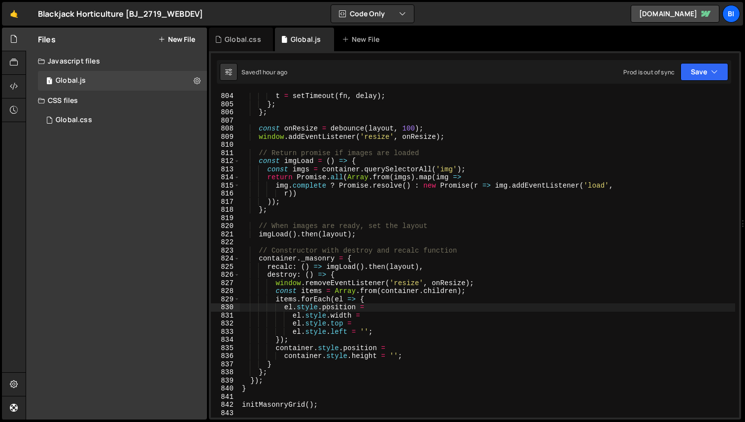
scroll to position [6658, 0]
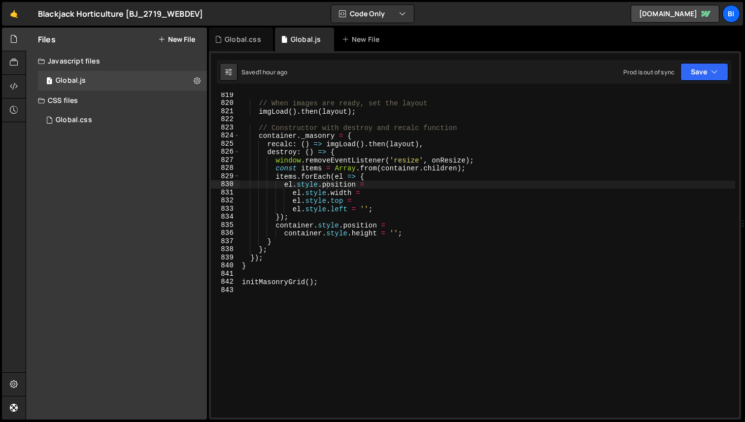
click at [322, 312] on div "// When images are ready, set the layout imgLoad ( ) . then ( layout ) ; // Con…" at bounding box center [487, 261] width 495 height 341
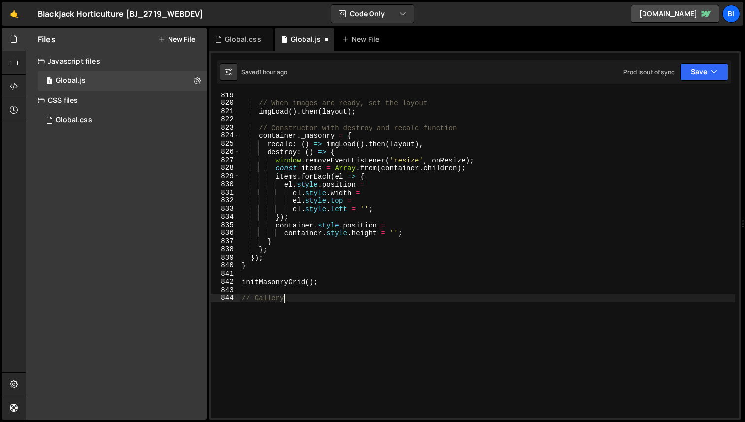
scroll to position [0, 2]
type textarea "// Gallery lightbox"
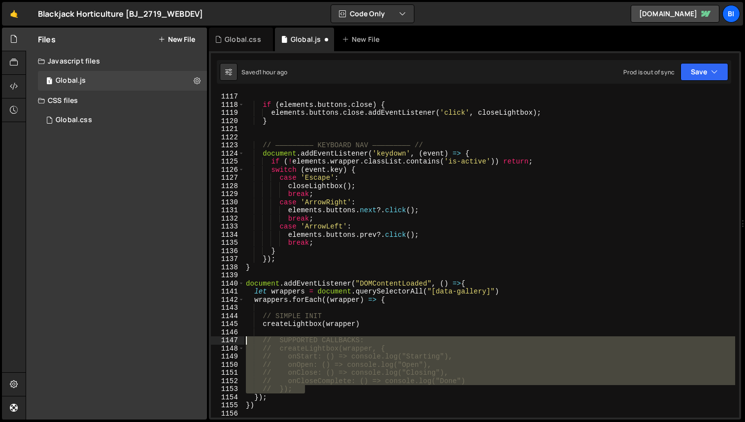
drag, startPoint x: 304, startPoint y: 392, endPoint x: 240, endPoint y: 339, distance: 83.6
click at [240, 339] on div "1117 1118 1119 1120 1121 1122 1123 1124 1125 1126 1127 1128 1129 1130 1131 1132…" at bounding box center [475, 255] width 528 height 325
type textarea "// SUPPORTED CALLBACKS: // createLightbox(wrapper, {"
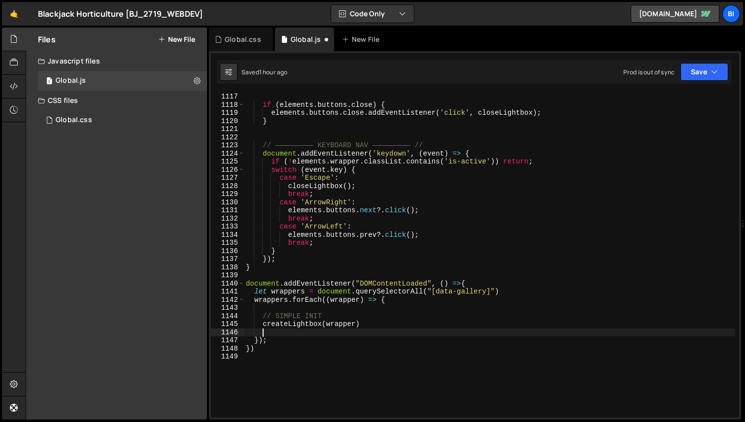
click at [287, 297] on div "if ( elements . buttons . close ) { elements . buttons . close . addEventListen…" at bounding box center [489, 263] width 491 height 341
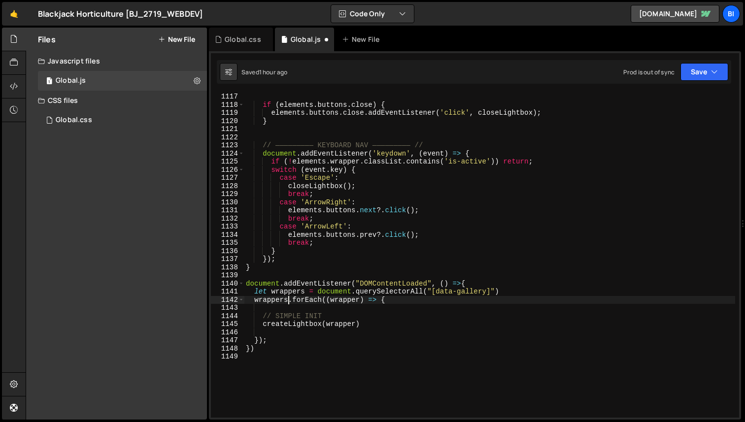
click at [287, 297] on div "if ( elements . buttons . close ) { elements . buttons . close . addEventListen…" at bounding box center [489, 263] width 491 height 341
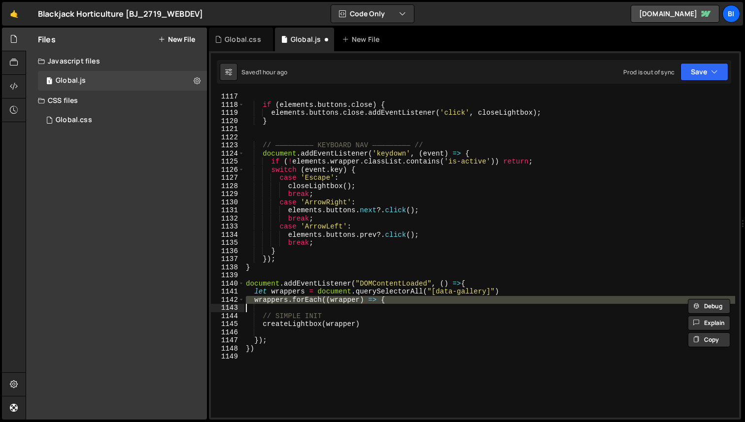
click at [337, 288] on div "if ( elements . buttons . close ) { elements . buttons . close . addEventListen…" at bounding box center [489, 263] width 491 height 341
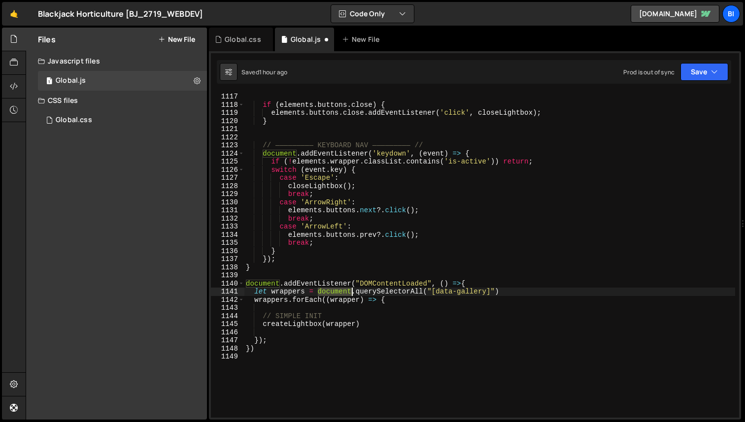
click at [337, 288] on div "if ( elements . buttons . close ) { elements . buttons . close . addEventListen…" at bounding box center [489, 263] width 491 height 341
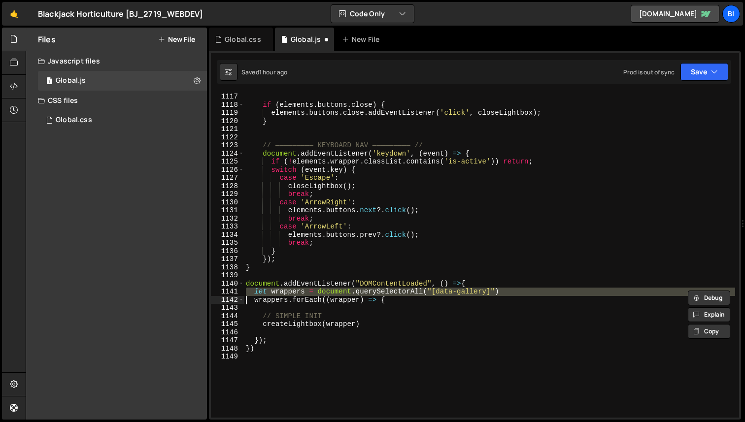
click at [317, 285] on div "if ( elements . buttons . close ) { elements . buttons . close . addEventListen…" at bounding box center [489, 263] width 491 height 341
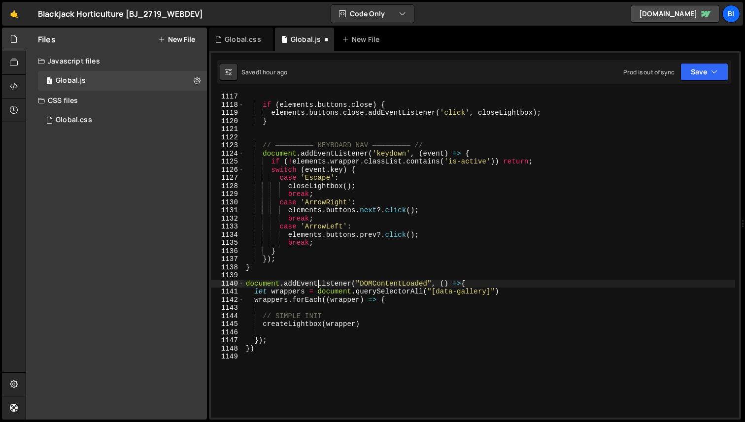
click at [317, 285] on div "if ( elements . buttons . close ) { elements . buttons . close . addEventListen…" at bounding box center [489, 263] width 491 height 341
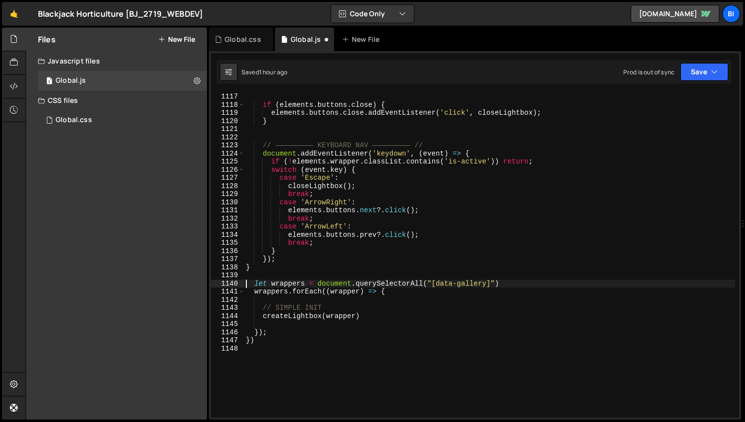
click at [271, 334] on div "if ( elements . buttons . close ) { elements . buttons . close . addEventListen…" at bounding box center [489, 263] width 491 height 341
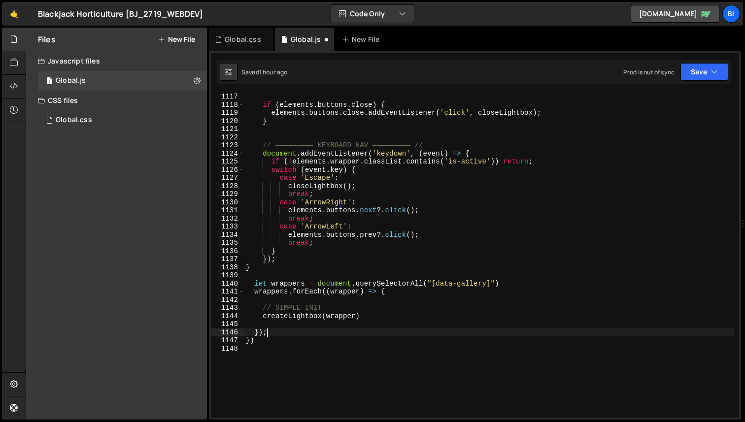
click at [270, 338] on div "if ( elements . buttons . close ) { elements . buttons . close . addEventListen…" at bounding box center [489, 263] width 491 height 341
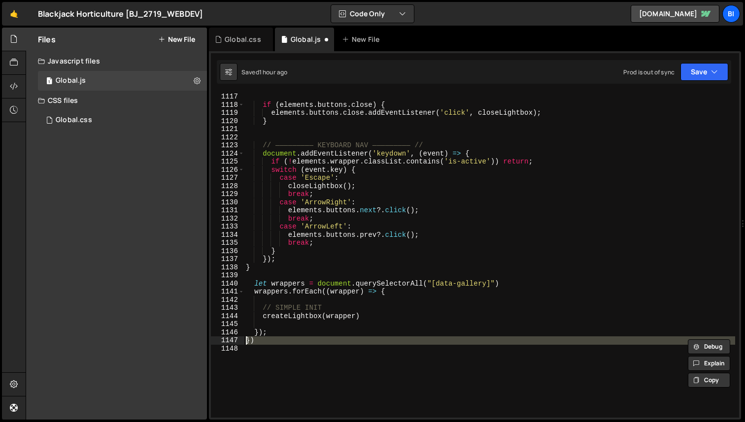
click at [270, 338] on div "if ( elements . buttons . close ) { elements . buttons . close . addEventListen…" at bounding box center [489, 263] width 491 height 341
type textarea "})"
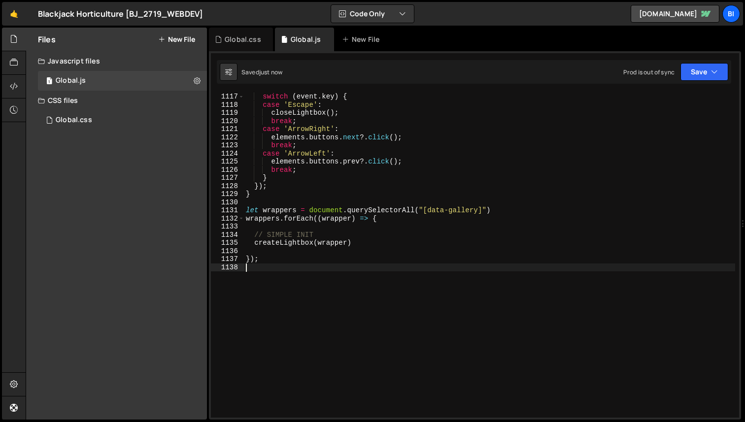
click at [337, 279] on div "switch ( event . key ) { case 'Escape' : closeLightbox ( ) ; break ; case 'Arro…" at bounding box center [489, 263] width 491 height 341
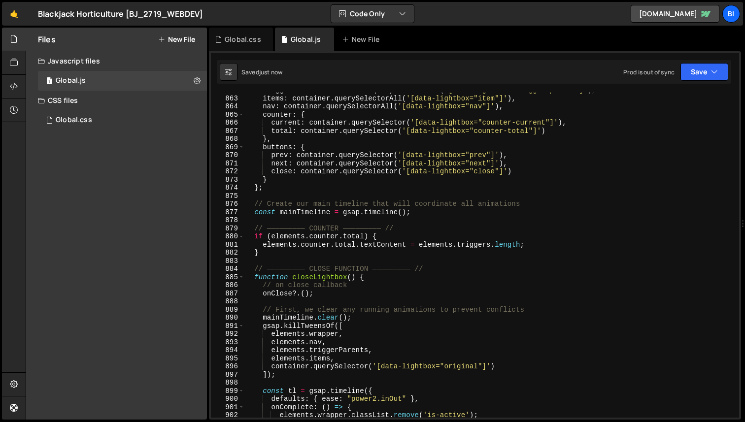
scroll to position [6622, 0]
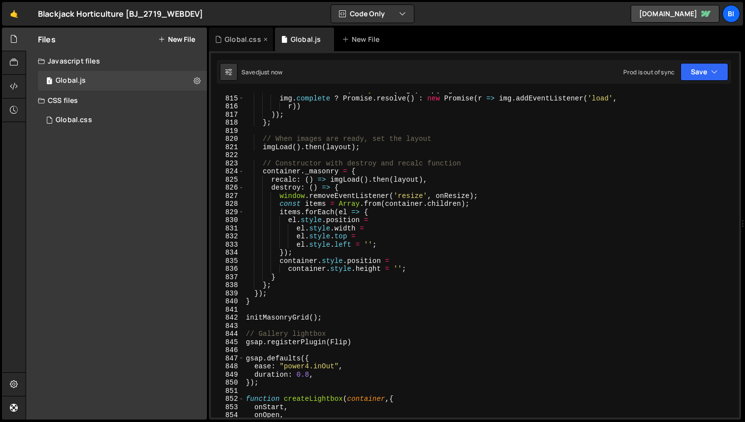
click at [245, 36] on div "Global.css" at bounding box center [243, 39] width 36 height 10
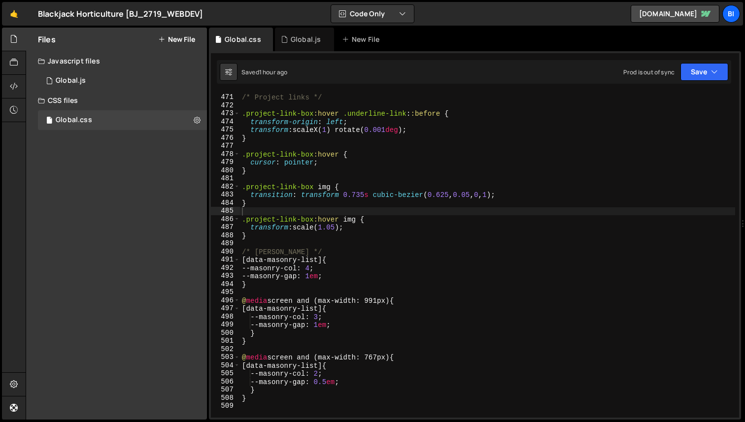
type textarea "transition: transform 0.735s cubic-bezier(0.625, 0.05, 0, 1);"
click at [402, 192] on div "/* Project links */ .project-link-box :hover .underline-link : :before { transf…" at bounding box center [487, 255] width 495 height 341
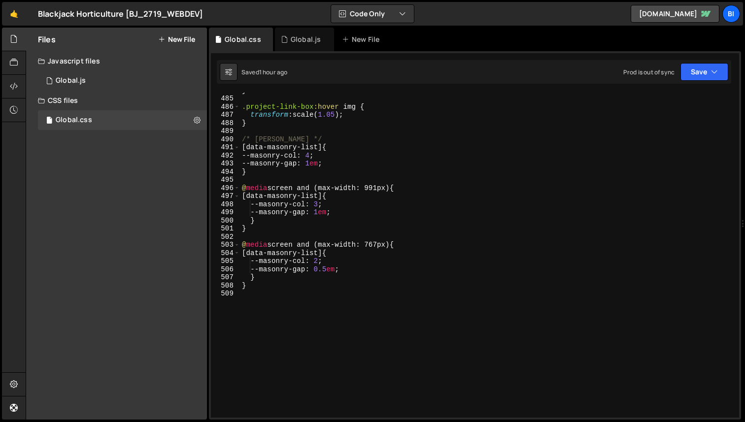
scroll to position [3947, 0]
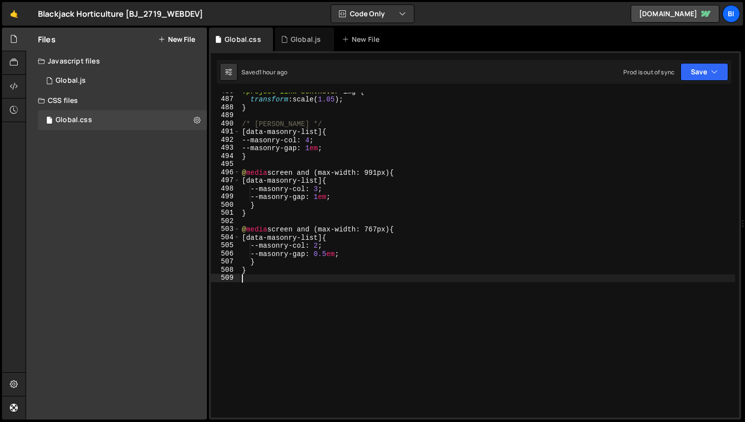
click at [346, 320] on div ".project-link-box :hover img { transform : scale( 1.05 ) ; } /* [PERSON_NAME] *…" at bounding box center [487, 257] width 495 height 341
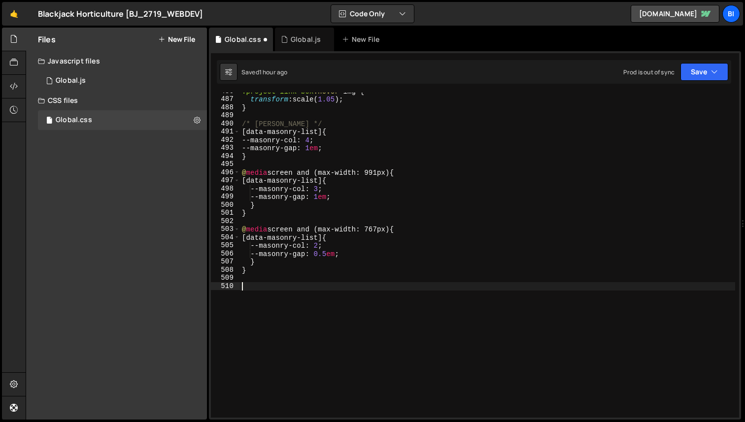
type textarea "/"
click at [251, 293] on div ".project-link-box :hover img { transform : scale( 1.05 ) ; } /* [PERSON_NAME] *…" at bounding box center [487, 257] width 495 height 341
click at [250, 288] on div ".project-link-box :hover img { transform : scale( 1.05 ) ; } /* [PERSON_NAME] *…" at bounding box center [487, 257] width 495 height 341
type textarea "/* Image Lightbox */"
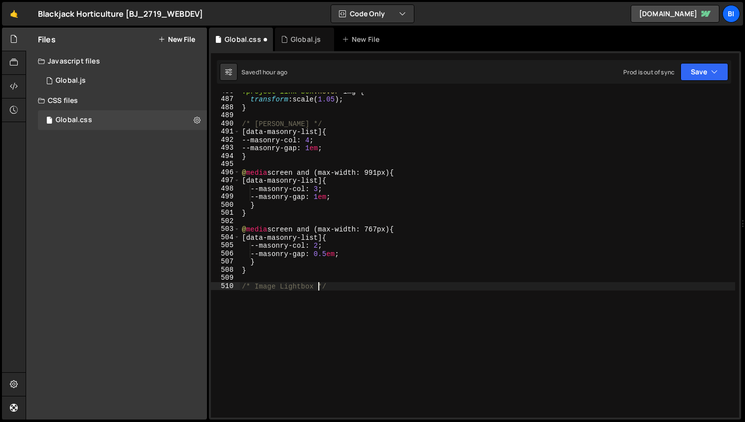
scroll to position [0, 5]
click at [279, 297] on div ".project-link-box :hover img { transform : scale( 1.05 ) ; } /* [PERSON_NAME] *…" at bounding box center [487, 257] width 495 height 341
paste textarea ".lightbox-nav__button:nth-of-type(2):hover .lightbox-nav__dot{ transform: trans…"
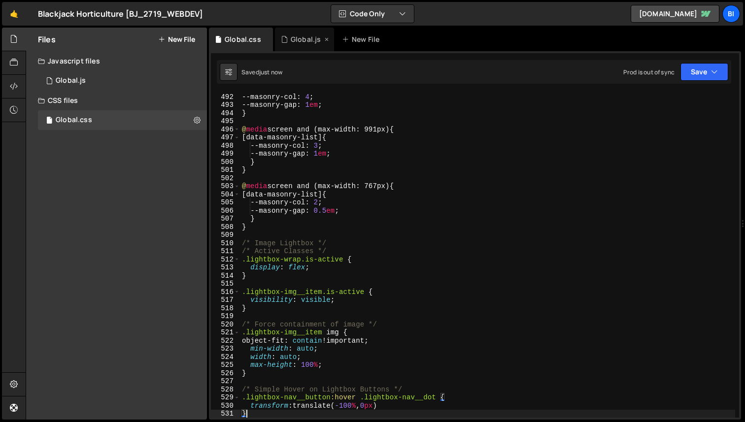
type textarea "}"
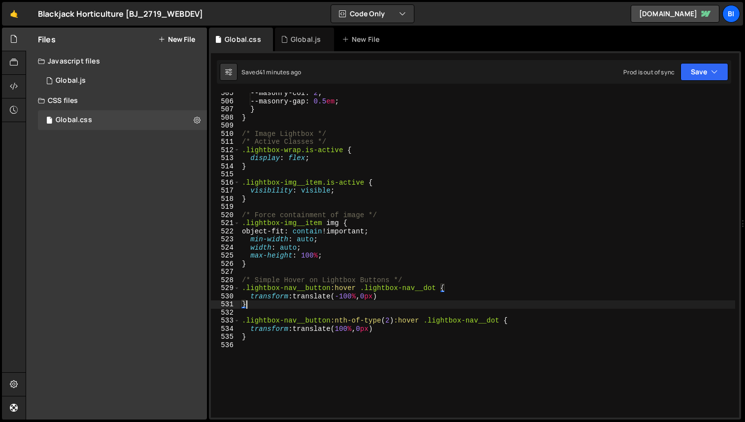
scroll to position [4190, 0]
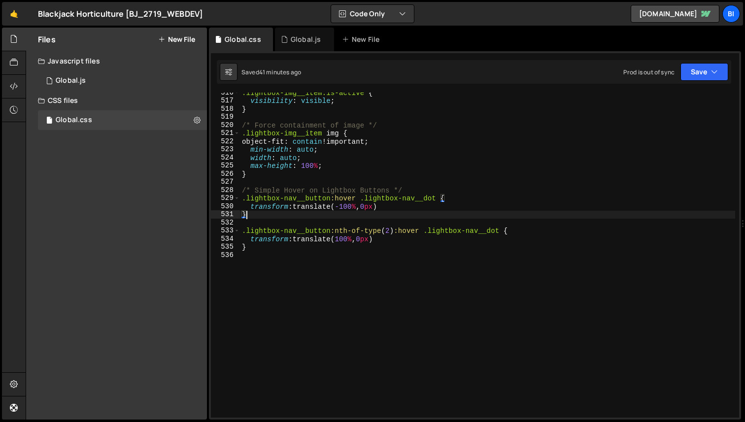
click at [310, 300] on div ".lightbox-img__item.is-active { visibility : visible ; } /* Force containment o…" at bounding box center [487, 259] width 495 height 341
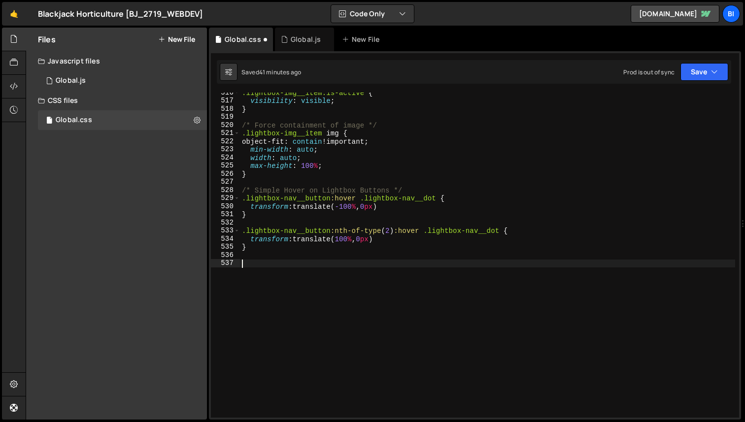
paste textarea "}"
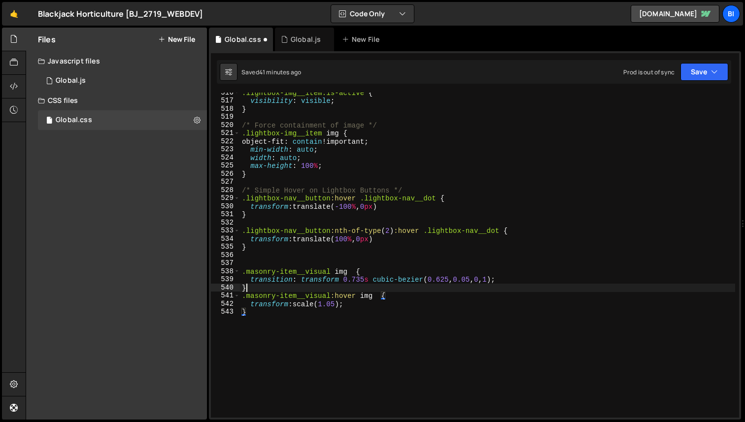
click at [372, 286] on div ".lightbox-img__item.is-active { visibility : visible ; } /* Force containment o…" at bounding box center [487, 259] width 495 height 341
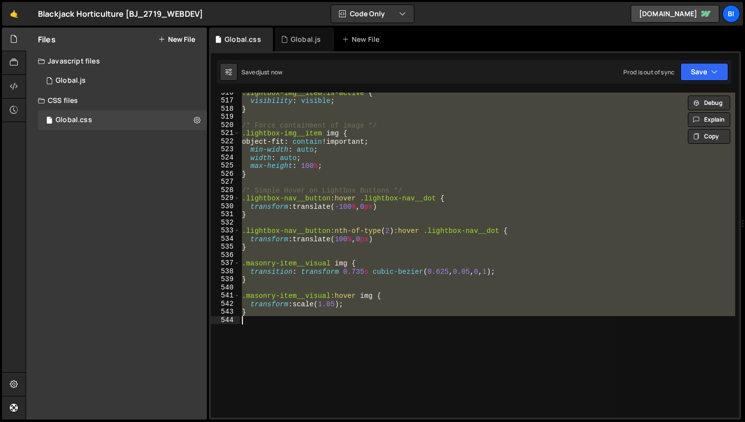
click at [401, 271] on div ".lightbox-img__item.is-active { visibility : visible ; } /* Force containment o…" at bounding box center [487, 255] width 495 height 325
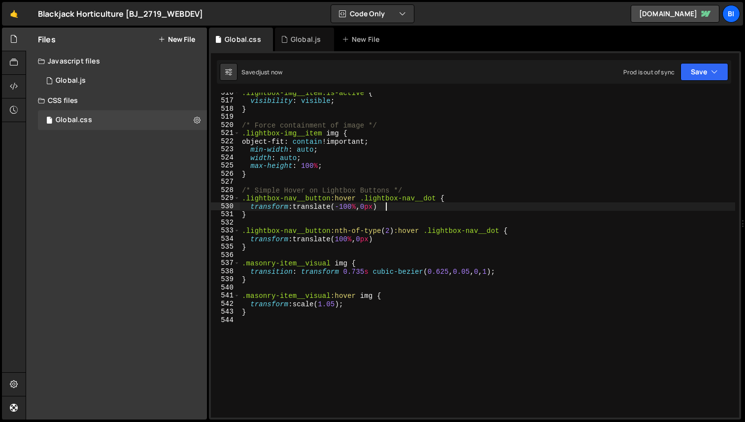
click at [400, 209] on div ".lightbox-img__item.is-active { visibility : visible ; } /* Force containment o…" at bounding box center [487, 259] width 495 height 341
click at [389, 101] on div ".lightbox-img__item.is-active { visibility : visible ; } /* Force containment o…" at bounding box center [487, 259] width 495 height 341
click at [390, 207] on div ".lightbox-img__item.is-active { visibility : visible ; } /* Force containment o…" at bounding box center [487, 259] width 495 height 341
type textarea "transform: translate(-100%, 0px)"
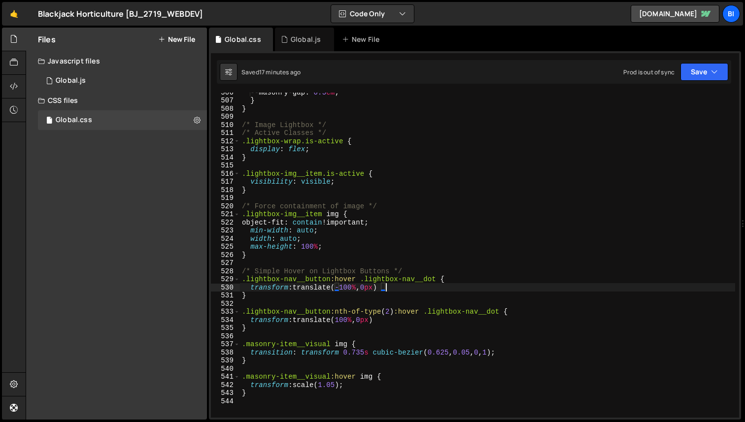
scroll to position [4134, 0]
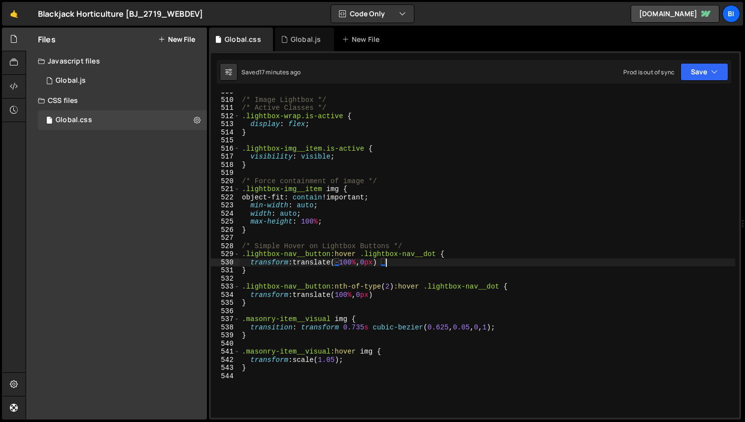
click at [485, 260] on div "/* Image Lightbox */ /* Active Classes */ .lightbox-wrap.is-active { display : …" at bounding box center [487, 258] width 495 height 341
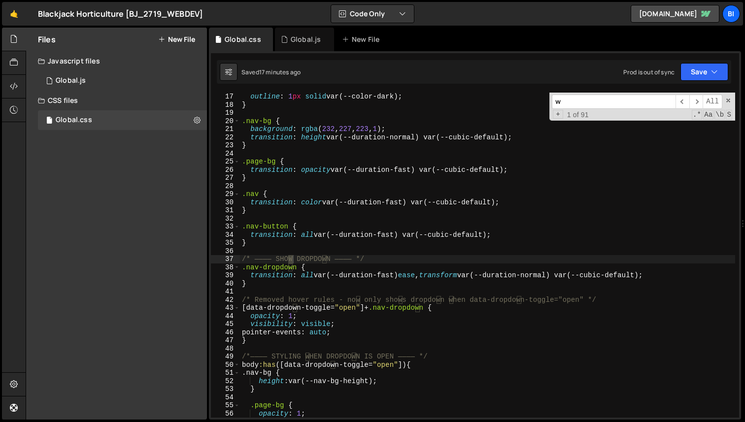
scroll to position [2267, 0]
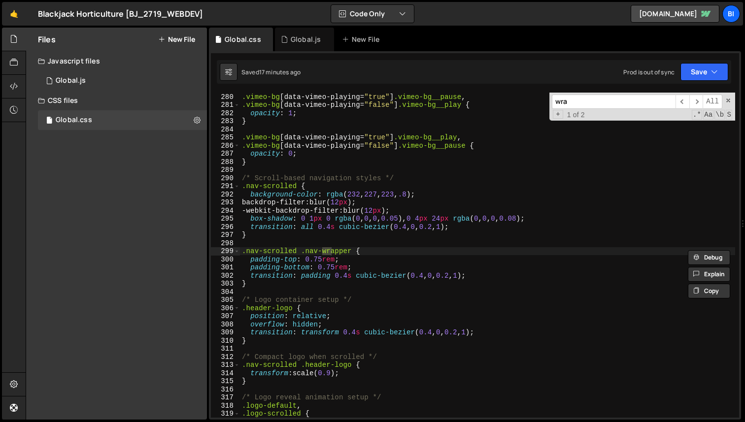
type input "wrap"
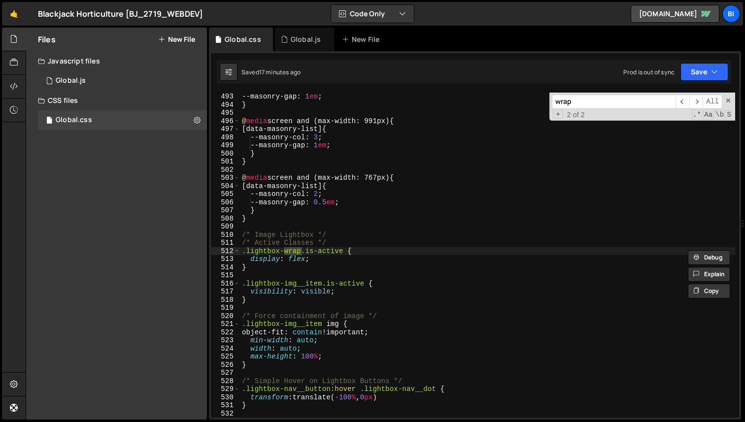
type textarea ".lightbox-wrap.is-active {"
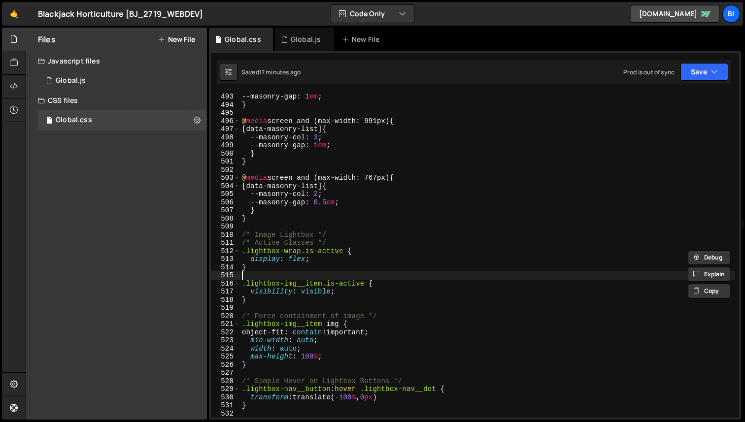
click at [468, 275] on div "--masonry-gap : 1 em ; } @ media screen and (max-width: 991px) { [ data-masonry…" at bounding box center [487, 263] width 495 height 341
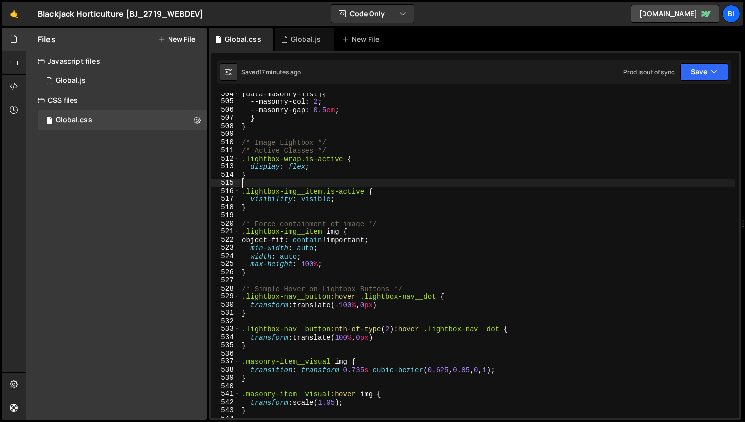
scroll to position [4091, 0]
click at [288, 38] on div "Global.js" at bounding box center [301, 39] width 41 height 10
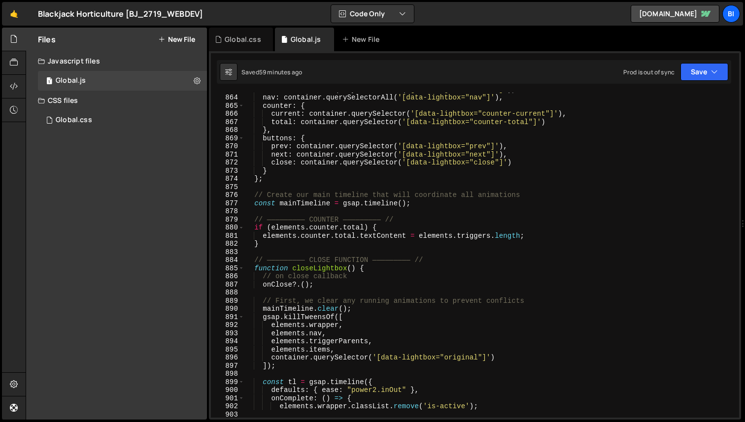
scroll to position [7021, 0]
click at [459, 253] on div "items : container . querySelectorAll ( '[data-lightbox="item"]' ) , nav : conta…" at bounding box center [489, 255] width 491 height 341
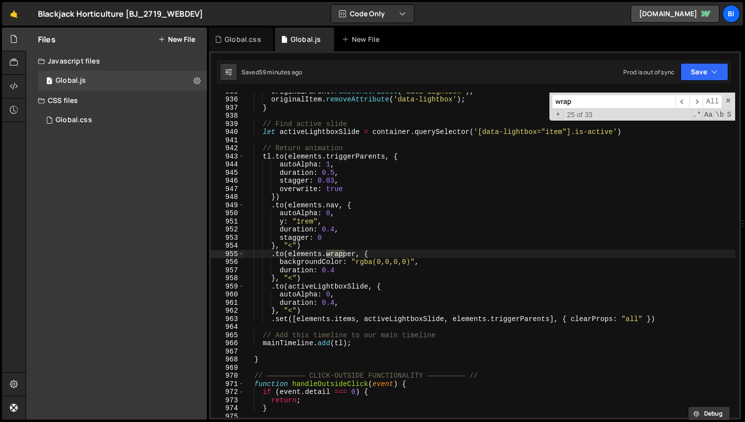
scroll to position [7587, 0]
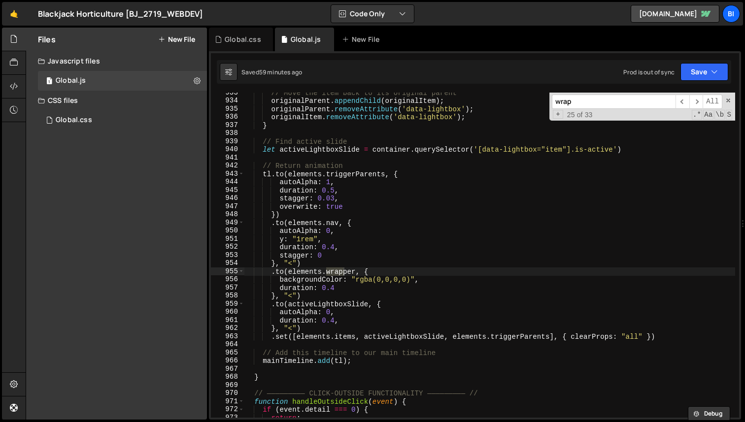
type input "wrap"
click at [478, 275] on div "// Move the item back to its original parent originalParent . appendChild ( ori…" at bounding box center [489, 259] width 491 height 341
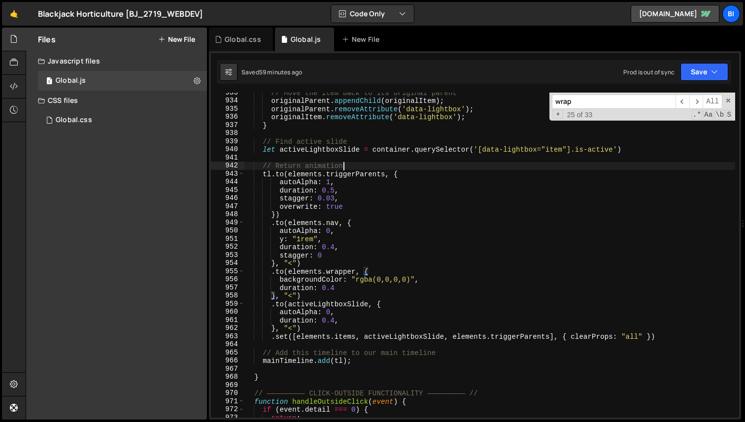
click at [372, 167] on div "// Move the item back to its original parent originalParent . appendChild ( ori…" at bounding box center [489, 259] width 491 height 341
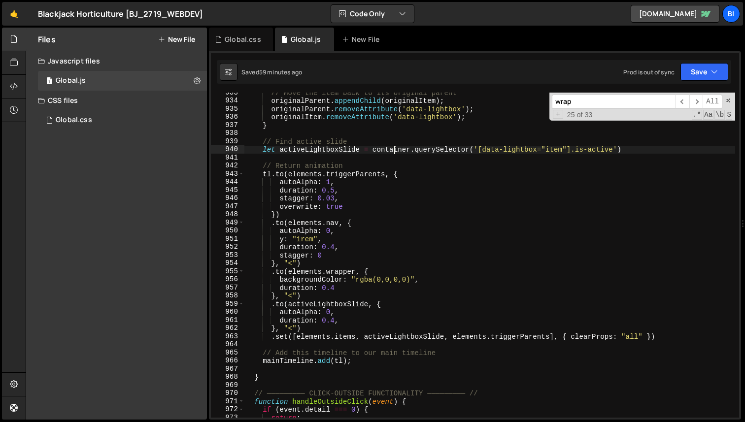
click at [392, 146] on div "// Move the item back to its original parent originalParent . appendChild ( ori…" at bounding box center [489, 259] width 491 height 341
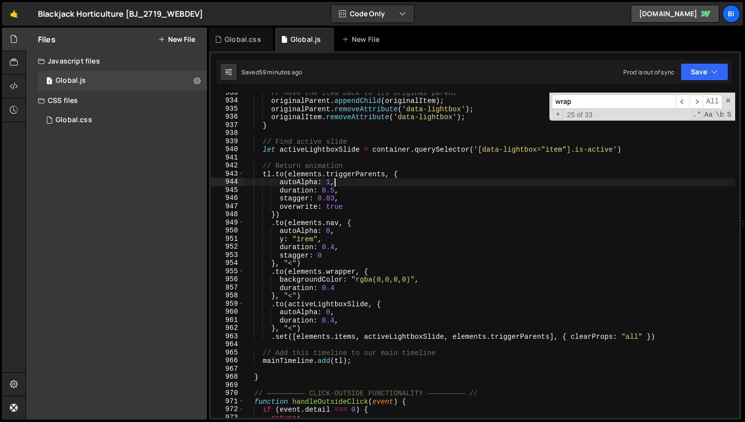
click at [438, 181] on div "// Move the item back to its original parent originalParent . appendChild ( ori…" at bounding box center [489, 259] width 491 height 341
click at [435, 276] on div "// Move the item back to its original parent originalParent . appendChild ( ori…" at bounding box center [489, 259] width 491 height 341
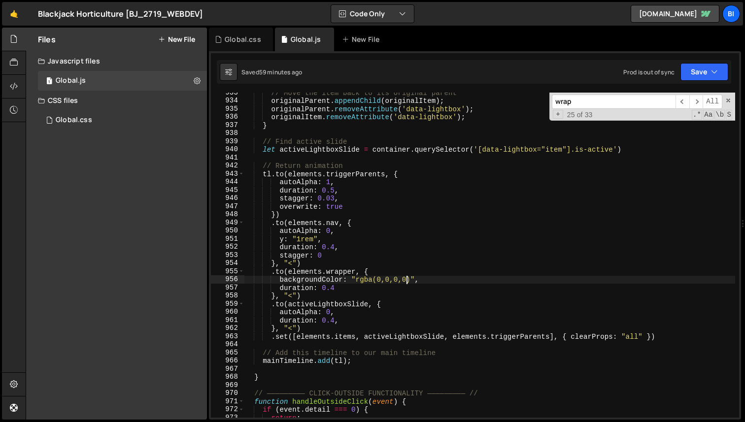
click at [406, 276] on div "// Move the item back to its original parent originalParent . appendChild ( ori…" at bounding box center [489, 259] width 491 height 341
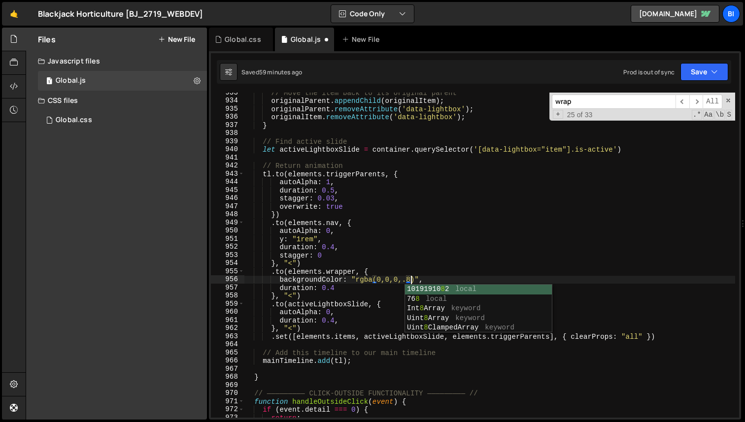
scroll to position [0, 11]
click at [416, 251] on div "// Move the item back to its original parent originalParent . appendChild ( ori…" at bounding box center [489, 259] width 491 height 341
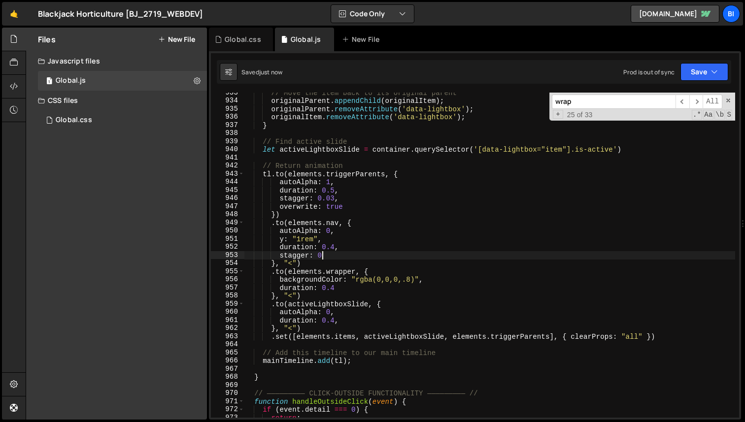
click at [454, 271] on div "// Move the item back to its original parent originalParent . appendChild ( ori…" at bounding box center [489, 259] width 491 height 341
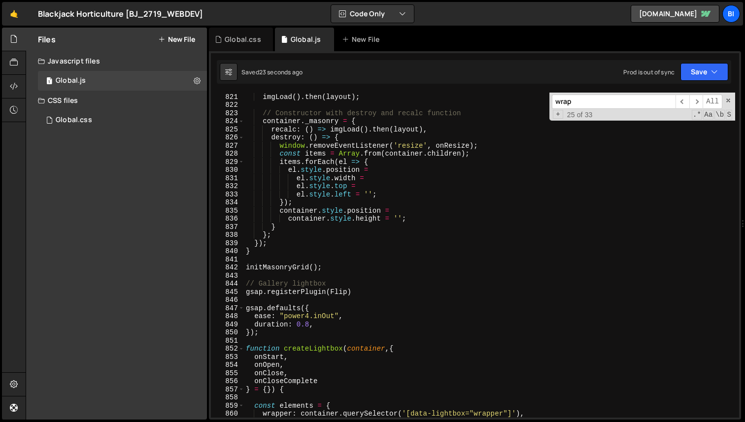
scroll to position [6759, 0]
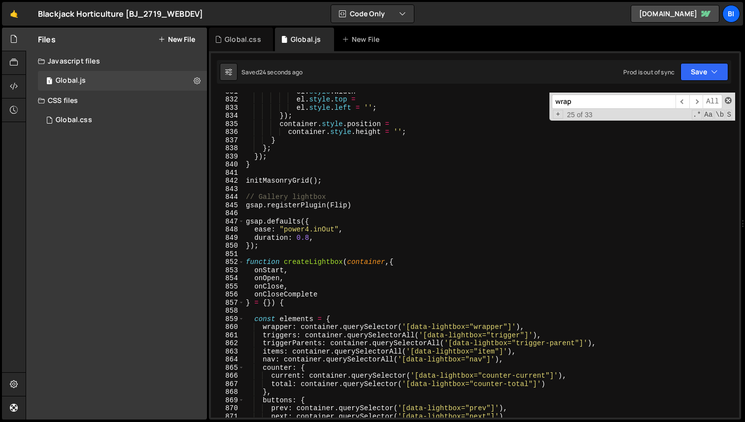
click at [726, 100] on span at bounding box center [728, 100] width 7 height 7
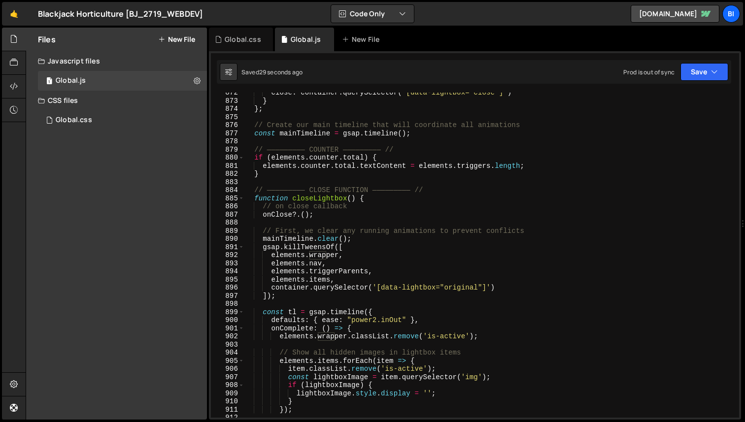
scroll to position [7599, 0]
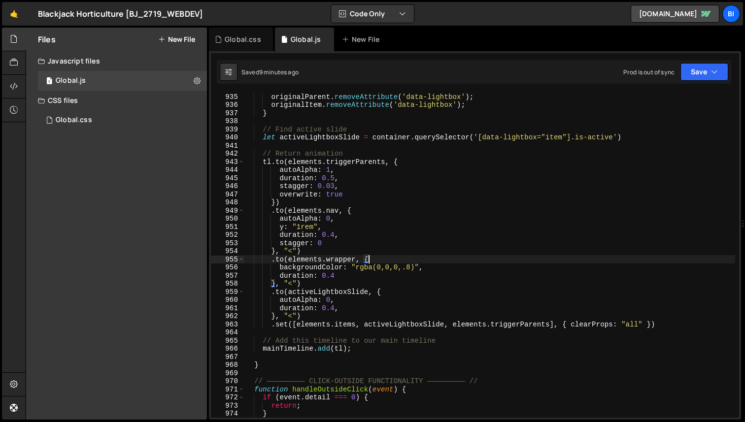
click at [376, 157] on div "originalParent . removeAttribute ( 'data-lightbox' ) ; originalItem . removeAtt…" at bounding box center [489, 263] width 491 height 341
type textarea "// Return animation"
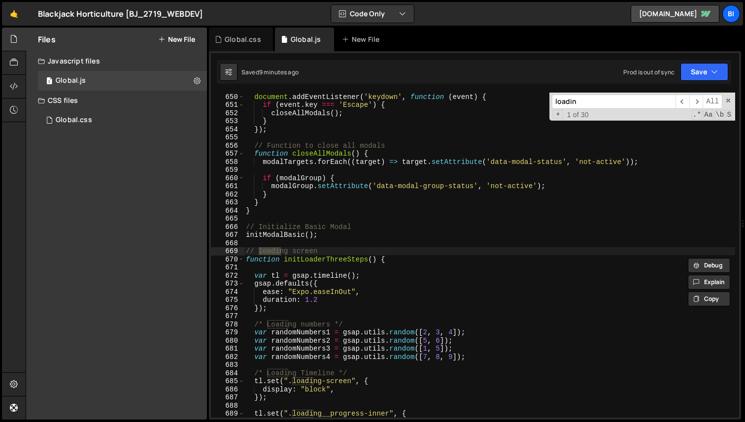
scroll to position [5274, 0]
type input "loading"
type textarea "// loading screen"
click at [238, 259] on span at bounding box center [240, 260] width 5 height 8
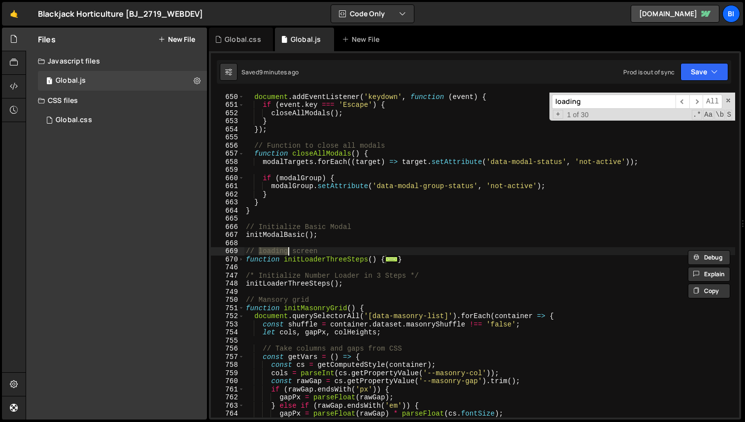
click at [240, 286] on div "748" at bounding box center [227, 284] width 33 height 8
click at [266, 290] on div "document . addEventListener ( 'keydown' , function ( event ) { if ( event . key…" at bounding box center [489, 263] width 491 height 341
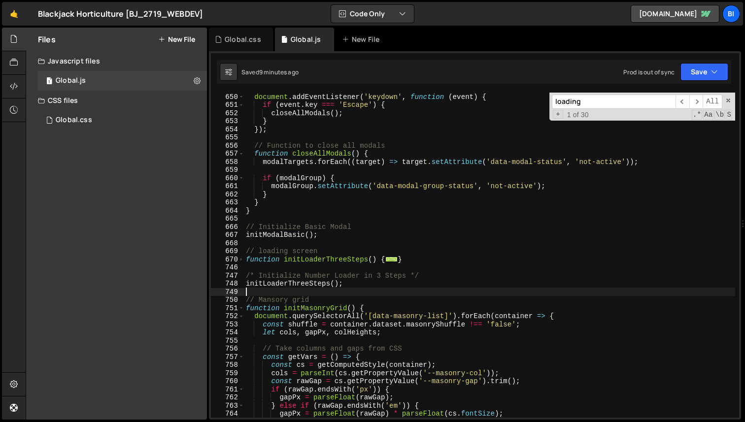
click at [283, 244] on div "document . addEventListener ( 'keydown' , function ( event ) { if ( event . key…" at bounding box center [489, 263] width 491 height 341
type textarea "// loading screen"
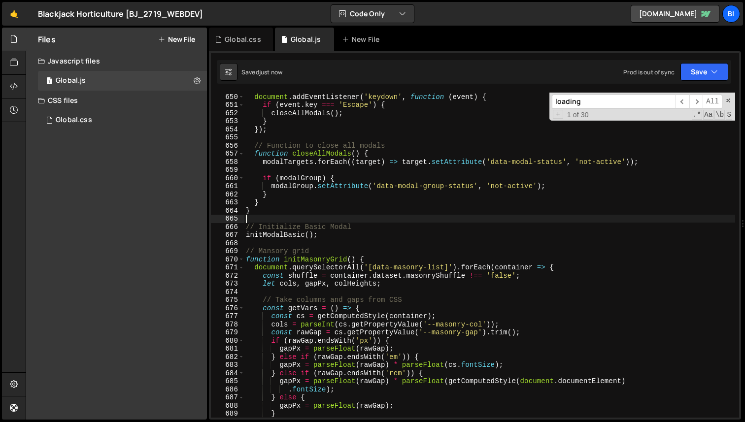
click at [392, 216] on div "document . addEventListener ( 'keydown' , function ( event ) { if ( event . key…" at bounding box center [489, 263] width 491 height 341
click at [238, 40] on div "Global.css" at bounding box center [243, 39] width 36 height 10
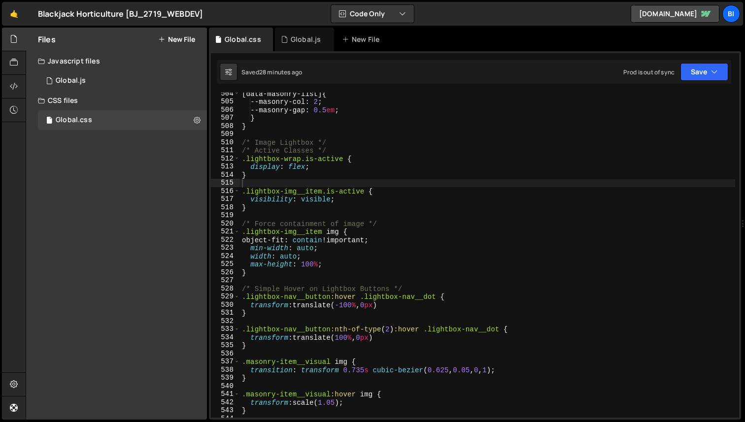
type textarea "visibility: visible;"
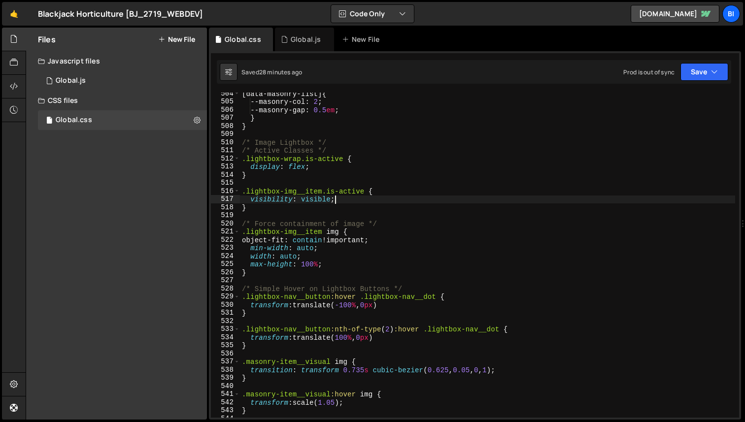
click at [333, 196] on div "[ data-masonry-list ] { --masonry-col : 2 ; --masonry-gap : 0.5 em ; } } /* Ima…" at bounding box center [487, 260] width 495 height 341
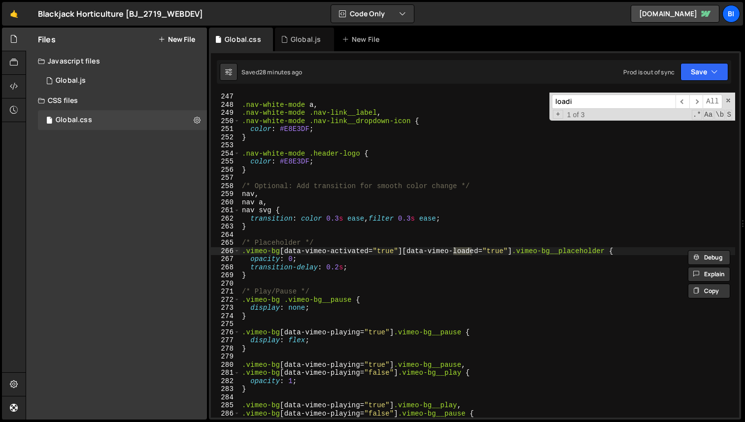
scroll to position [3267, 0]
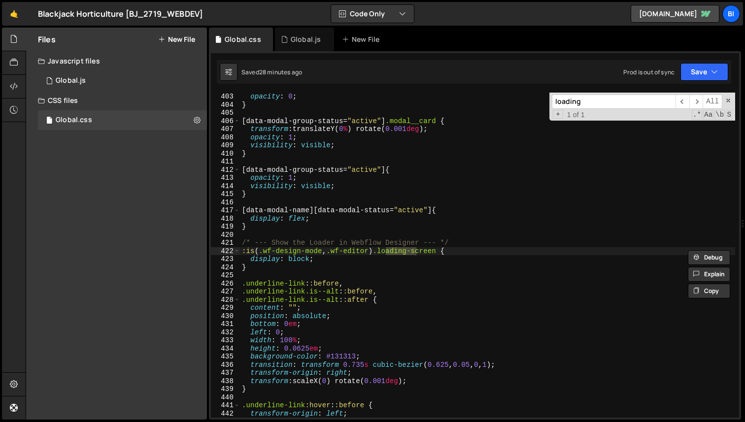
type input "loading"
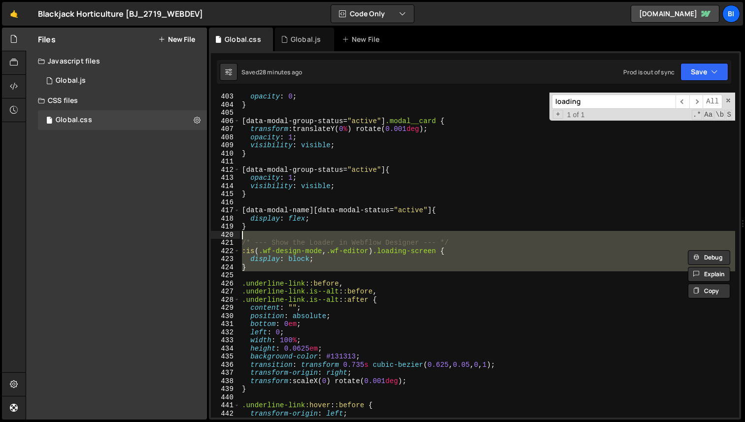
drag, startPoint x: 304, startPoint y: 272, endPoint x: 298, endPoint y: 238, distance: 35.2
click at [298, 238] on div "opacity : 0 ; } [ data-modal-group-status = " active " ] .modal__card { transfo…" at bounding box center [487, 263] width 495 height 341
type textarea "/* --- Show the Loader in Webflow Designer --- */"
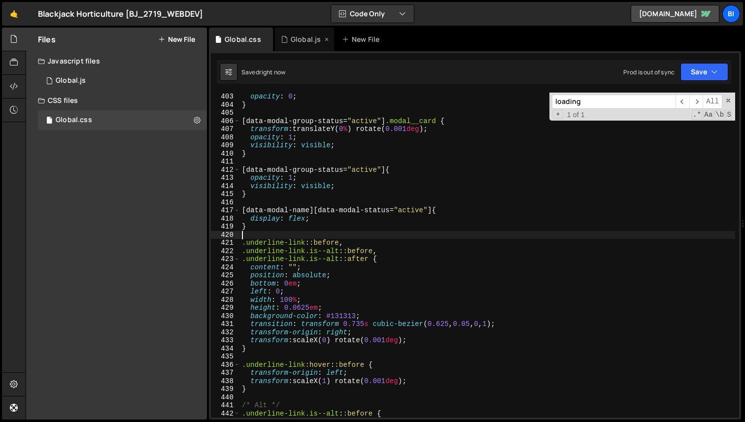
click at [284, 35] on icon at bounding box center [284, 39] width 7 height 10
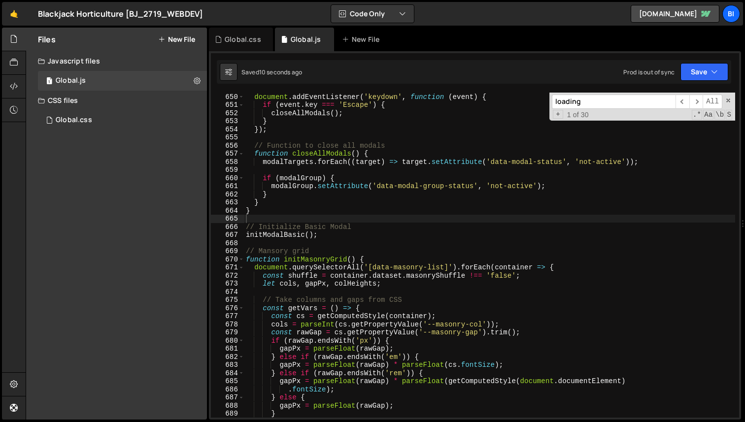
scroll to position [1182, 0]
type textarea "// Initialize Basic Modal"
click at [397, 223] on div "document . addEventListener ( 'keydown' , function ( event ) { if ( event . key…" at bounding box center [489, 263] width 491 height 341
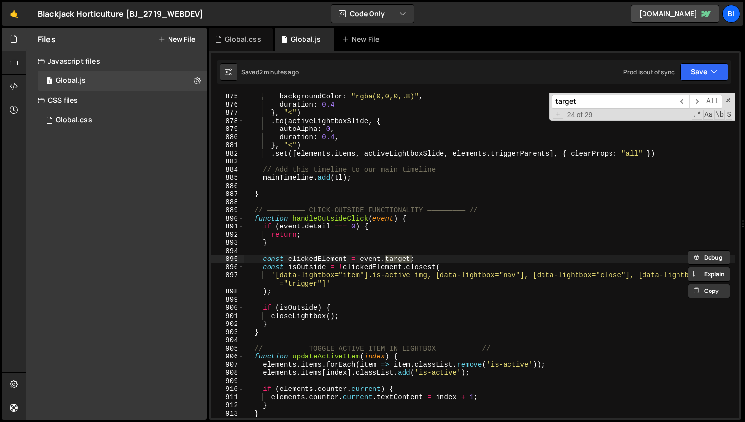
scroll to position [7103, 0]
type input "targetclose"
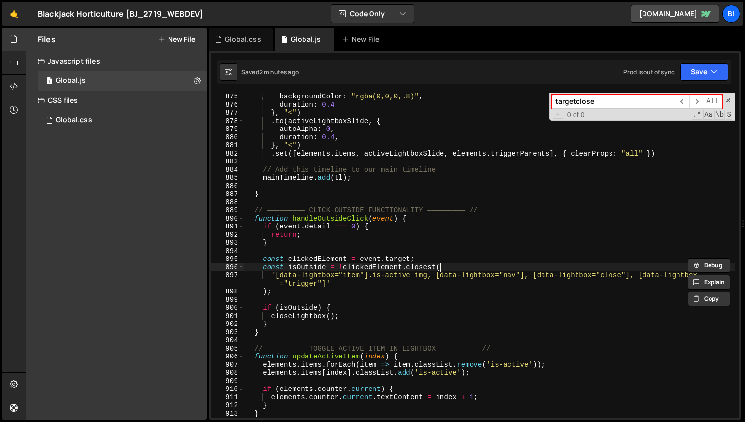
click at [476, 265] on div "backgroundColor : "rgba(0,0,0,.8)" , duration : 0.4 } , "<" ) . to ( activeLigh…" at bounding box center [489, 263] width 491 height 341
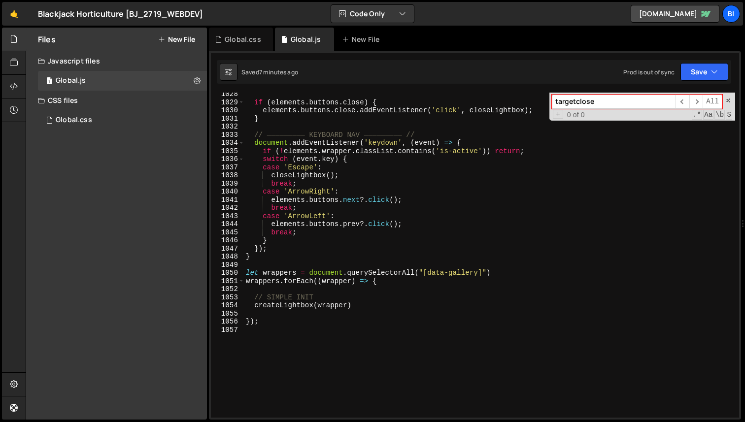
scroll to position [8357, 0]
click at [383, 257] on div "if ( elements . buttons . close ) { elements . buttons . close . addEventListen…" at bounding box center [489, 260] width 491 height 341
click at [339, 173] on div "if ( elements . buttons . close ) { elements . buttons . close . addEventListen…" at bounding box center [489, 260] width 491 height 341
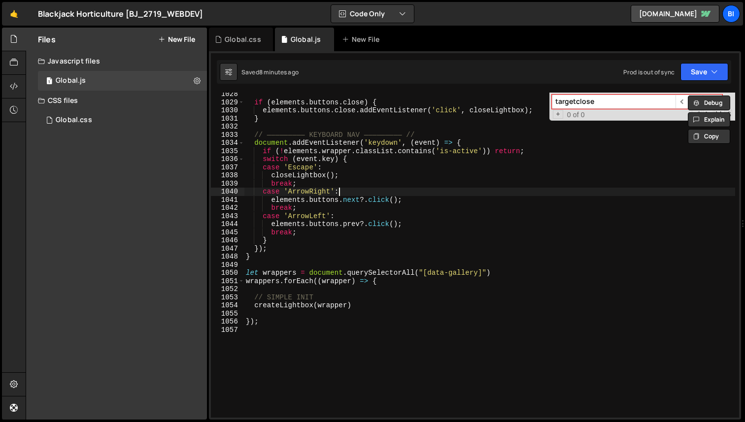
click at [415, 192] on div "if ( elements . buttons . close ) { elements . buttons . close . addEventListen…" at bounding box center [489, 260] width 491 height 341
click at [351, 230] on div "if ( elements . buttons . close ) { elements . buttons . close . addEventListen…" at bounding box center [489, 260] width 491 height 341
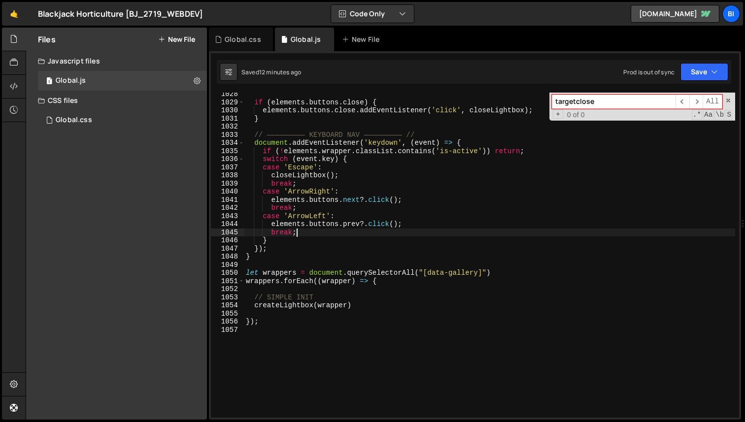
type textarea "});"
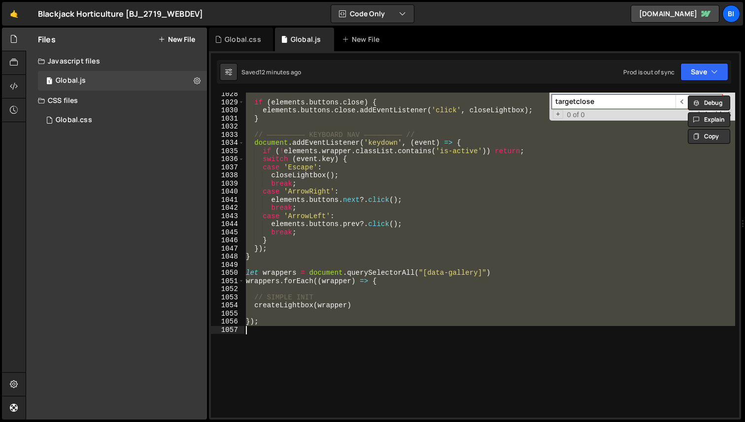
paste textarea
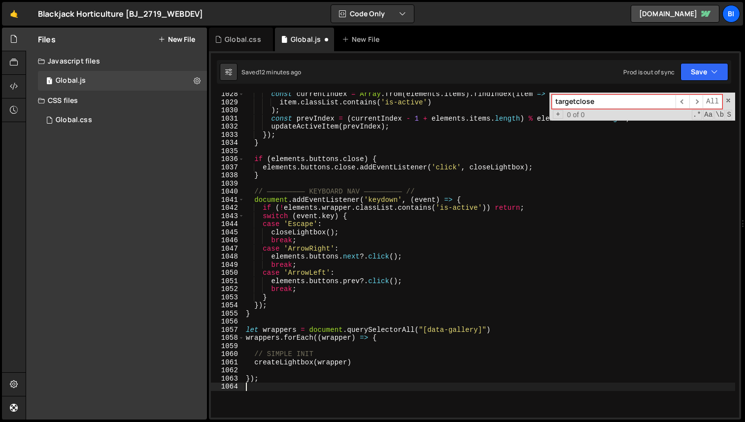
click at [528, 191] on div "const currentIndex = Array . from ( elements . items ) . findIndex ( item => it…" at bounding box center [489, 260] width 491 height 341
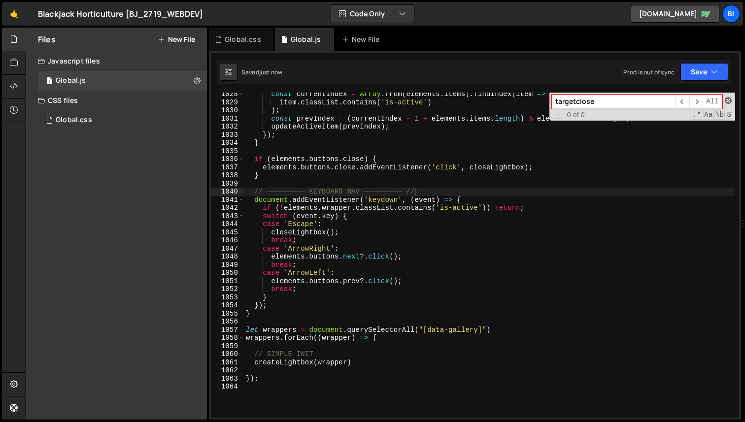
click at [729, 100] on span at bounding box center [728, 100] width 7 height 7
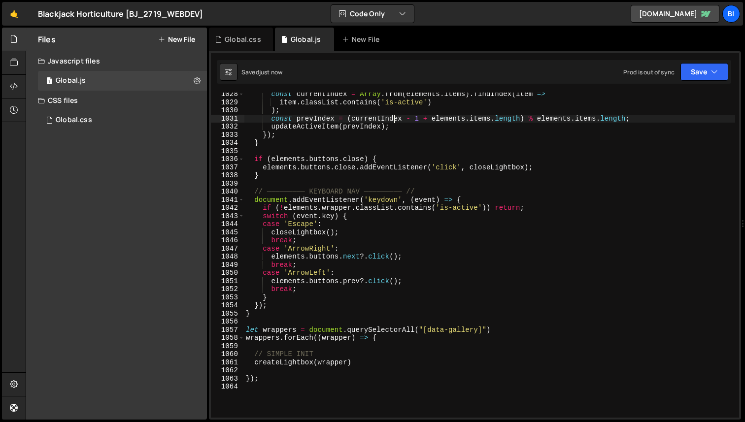
click at [394, 117] on div "const currentIndex = Array . from ( elements . items ) . findIndex ( item => it…" at bounding box center [489, 260] width 491 height 341
type textarea "const prevIndex = (currentIndex - 1 + elements.items.length) % elements.items.l…"
